Goal: Information Seeking & Learning: Find specific fact

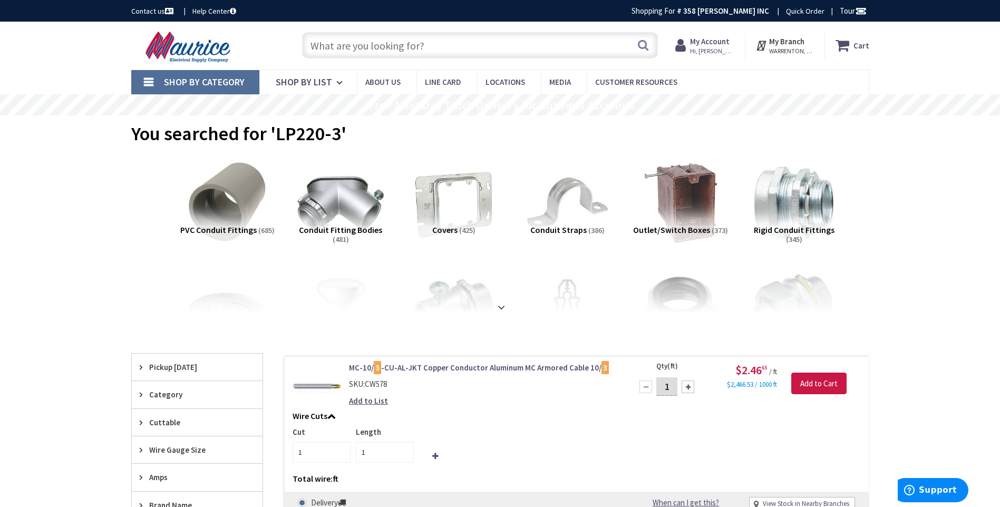
click at [455, 40] on input "text" at bounding box center [480, 45] width 356 height 26
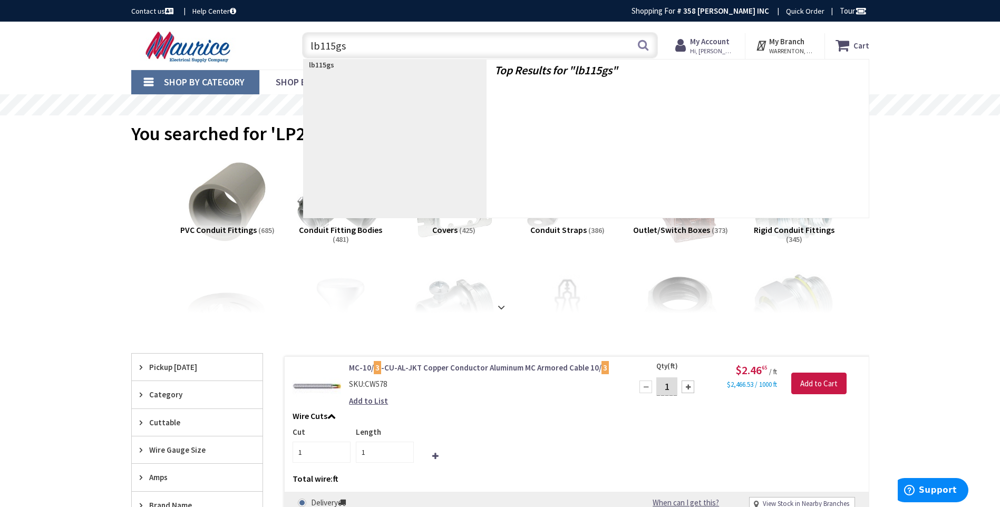
type input "lb115gst"
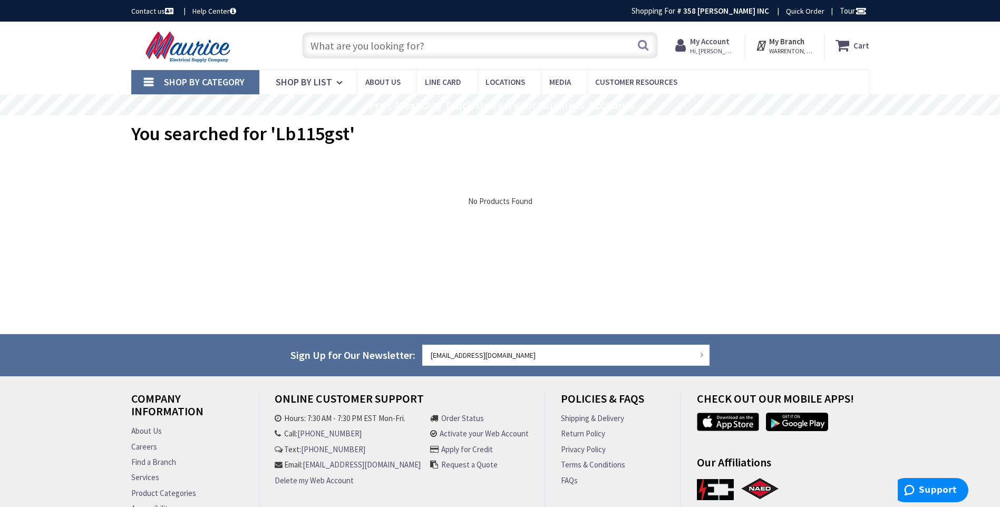
click at [391, 47] on input "text" at bounding box center [480, 45] width 356 height 26
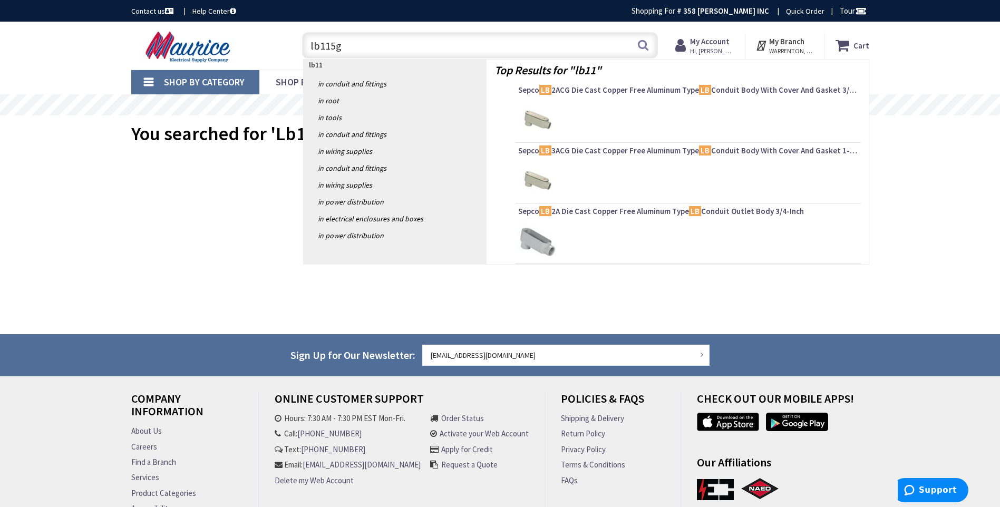
type input "lb115gs"
